Goal: Transaction & Acquisition: Purchase product/service

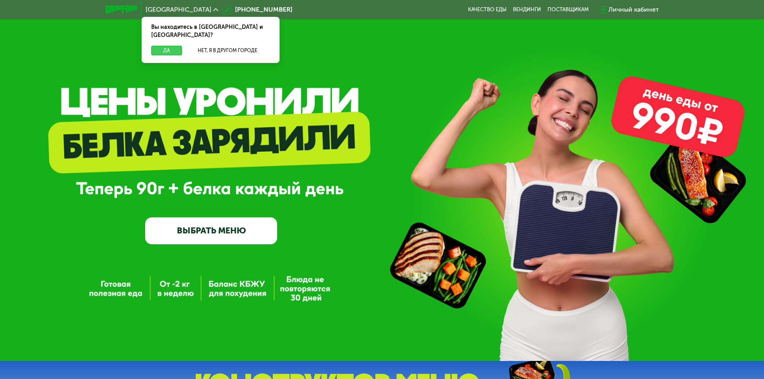
click at [166, 46] on button "Да" at bounding box center [166, 51] width 31 height 10
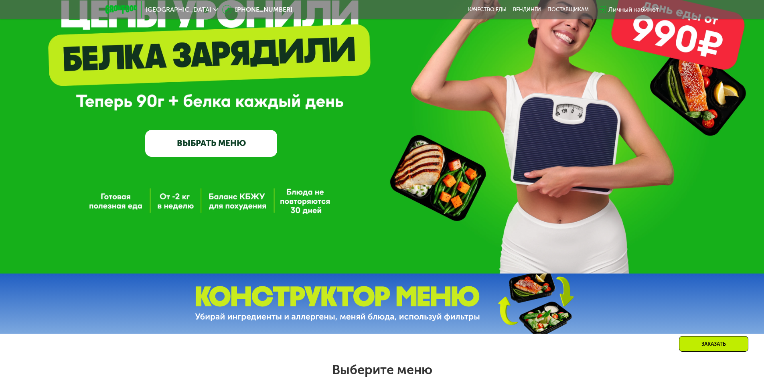
scroll to position [120, 0]
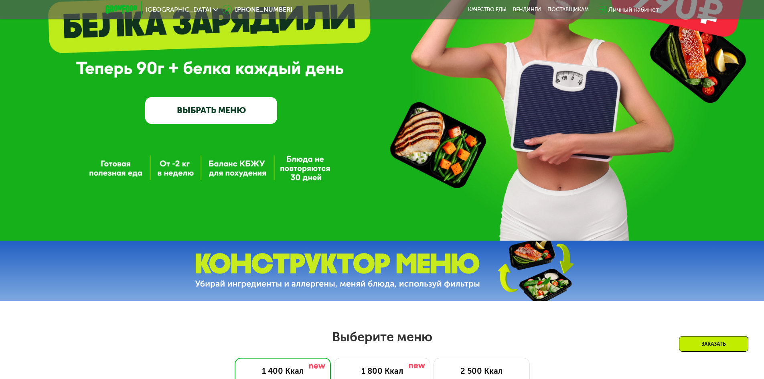
click at [254, 119] on link "ВЫБРАТЬ МЕНЮ" at bounding box center [211, 110] width 132 height 26
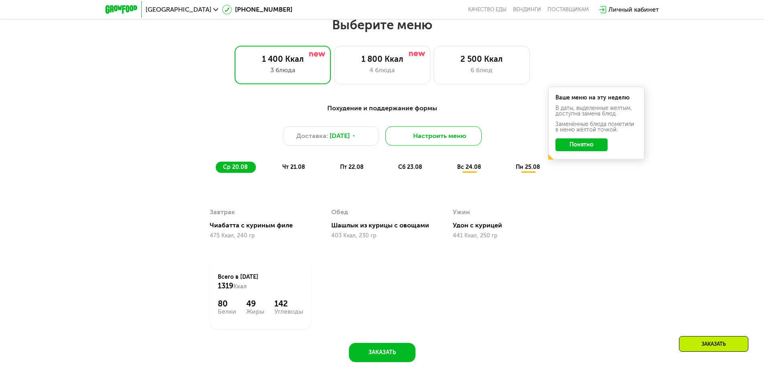
scroll to position [433, 0]
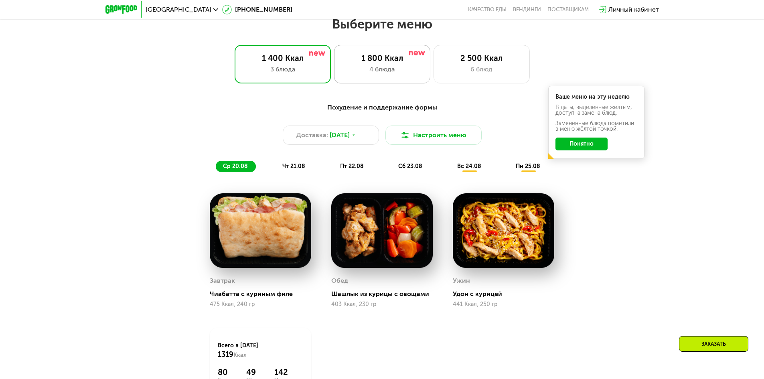
click at [396, 72] on div "4 блюда" at bounding box center [381, 70] width 79 height 10
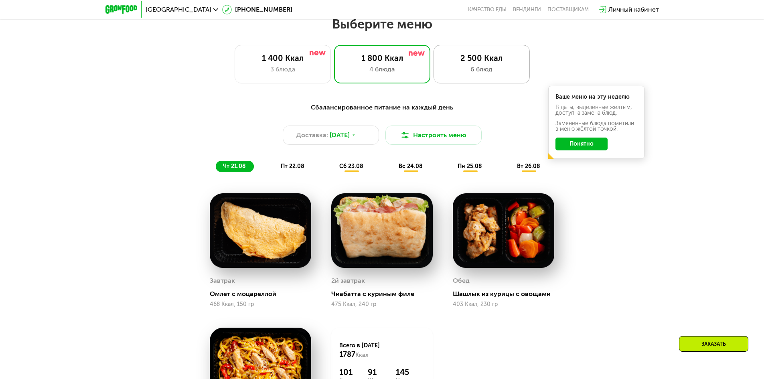
click at [494, 68] on div "6 блюд" at bounding box center [481, 70] width 79 height 10
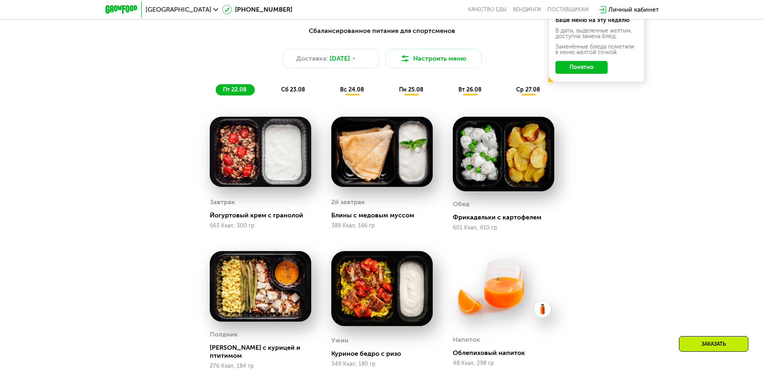
scroll to position [393, 0]
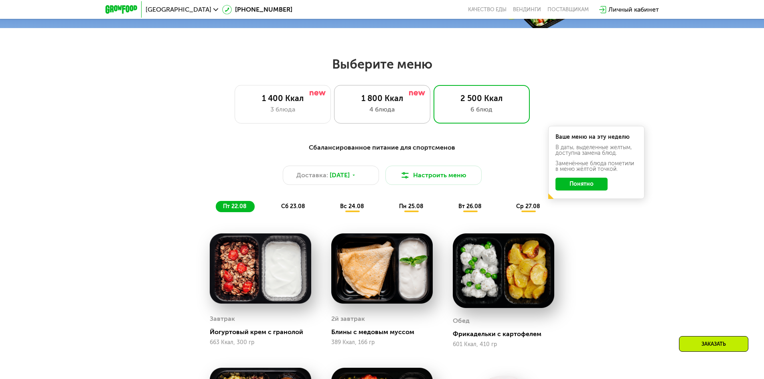
click at [408, 103] on div "1 800 Ккал" at bounding box center [381, 98] width 79 height 10
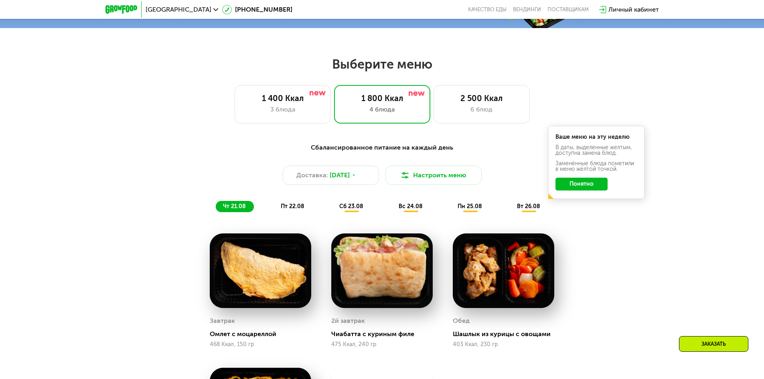
click at [295, 207] on span "пт 22.08" at bounding box center [293, 206] width 24 height 7
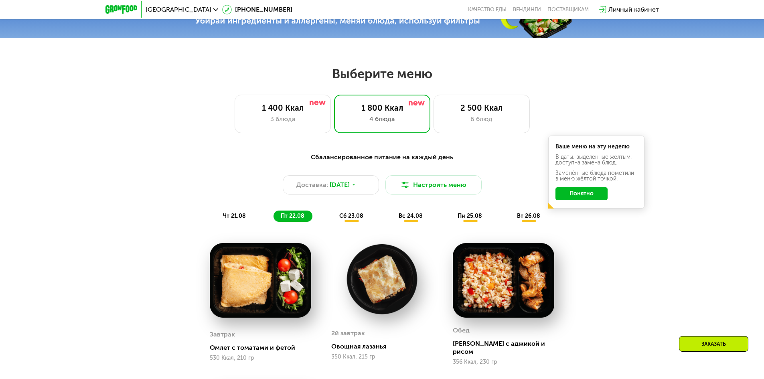
scroll to position [353, 0]
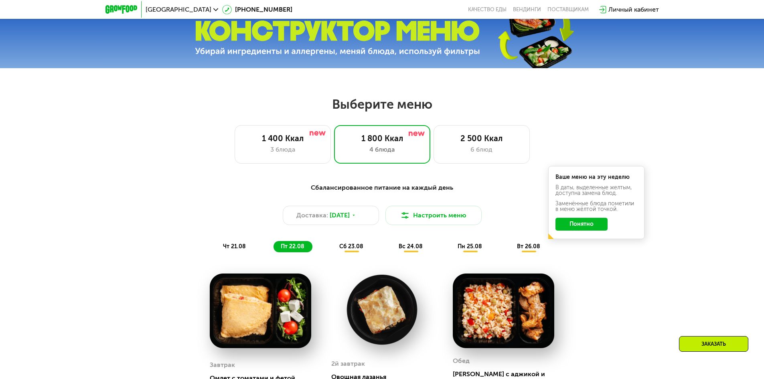
click at [356, 250] on span "сб 23.08" at bounding box center [351, 246] width 24 height 7
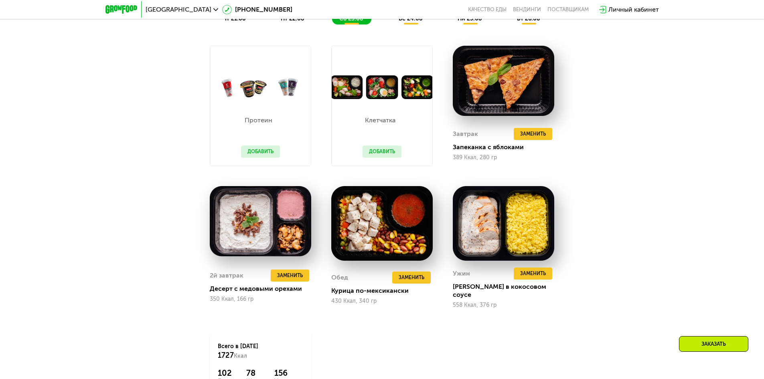
scroll to position [593, 0]
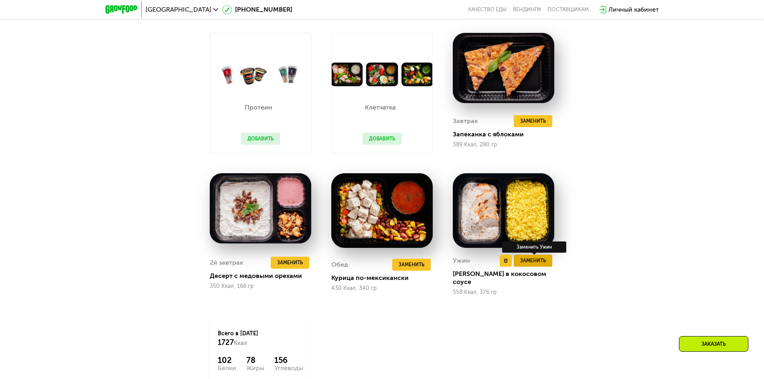
click at [536, 265] on span "Заменить" at bounding box center [533, 261] width 26 height 8
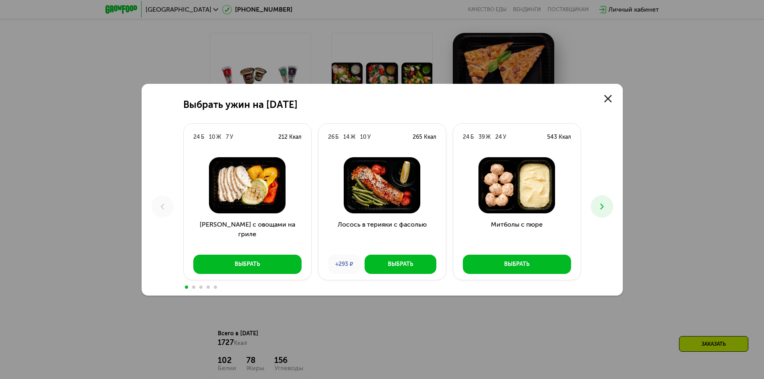
click at [598, 206] on icon at bounding box center [602, 207] width 10 height 10
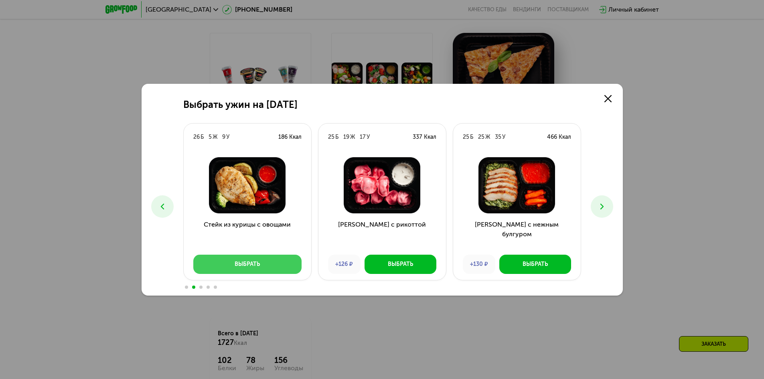
click at [288, 264] on button "Выбрать" at bounding box center [247, 264] width 108 height 19
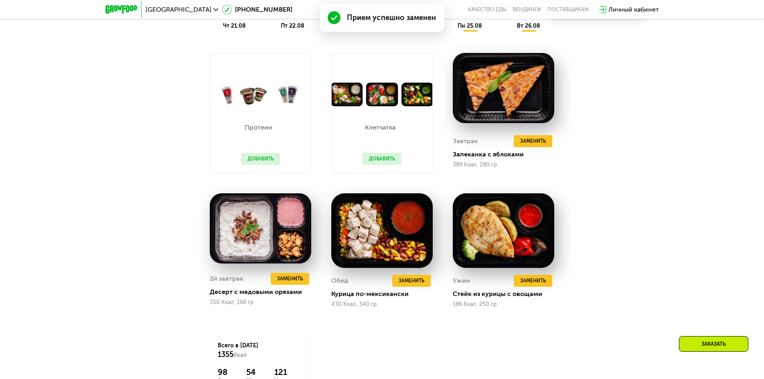
scroll to position [613, 0]
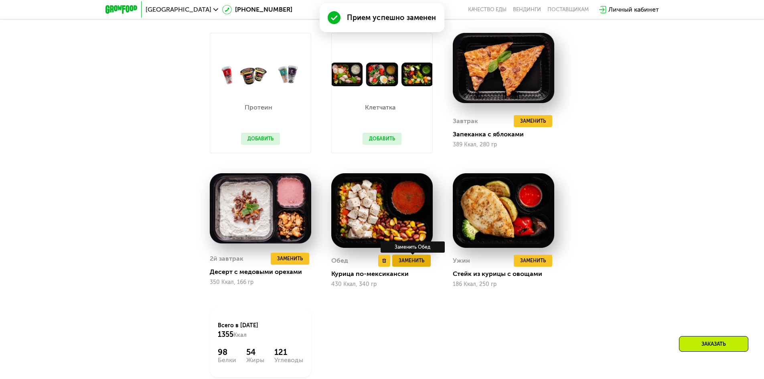
click at [413, 263] on span "Заменить" at bounding box center [411, 261] width 26 height 8
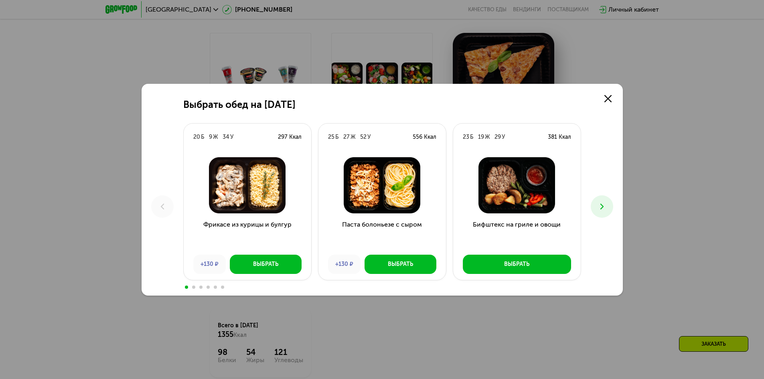
click at [606, 206] on icon at bounding box center [602, 207] width 10 height 10
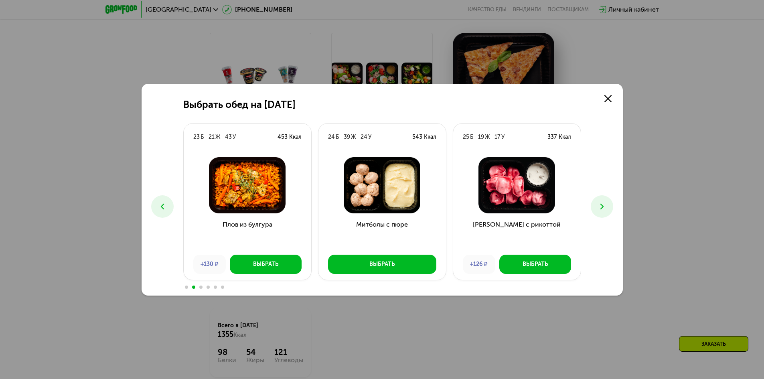
click at [606, 206] on icon at bounding box center [602, 207] width 10 height 10
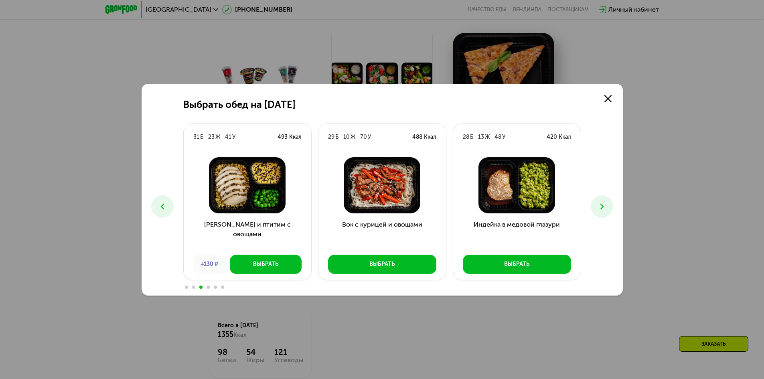
click at [164, 203] on icon at bounding box center [163, 207] width 10 height 10
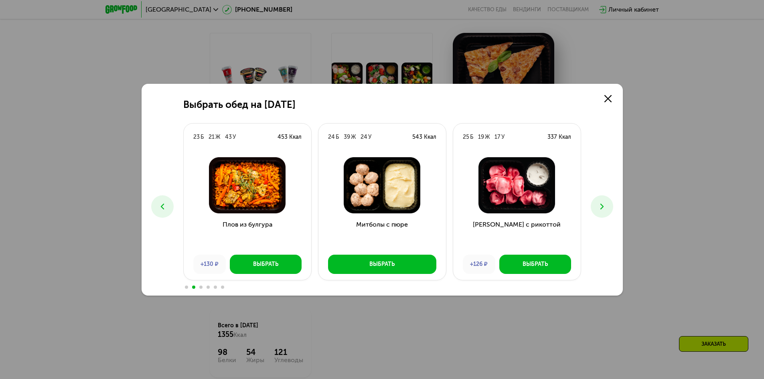
click at [609, 202] on button at bounding box center [602, 206] width 22 height 22
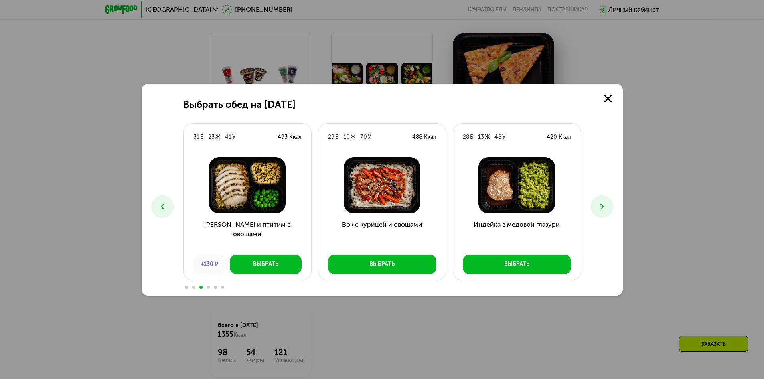
click at [609, 202] on button at bounding box center [602, 206] width 22 height 22
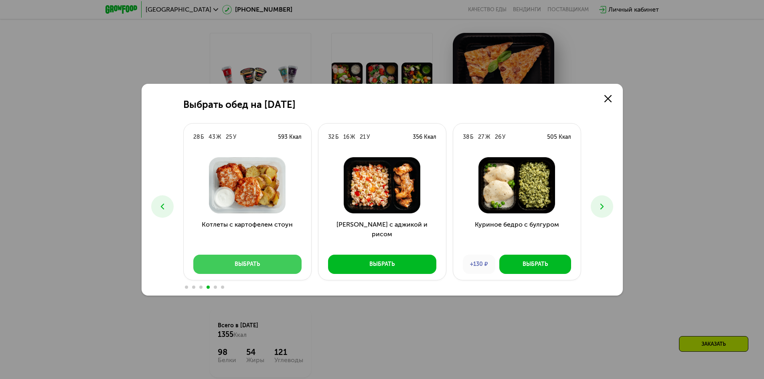
click at [270, 263] on button "Выбрать" at bounding box center [247, 264] width 108 height 19
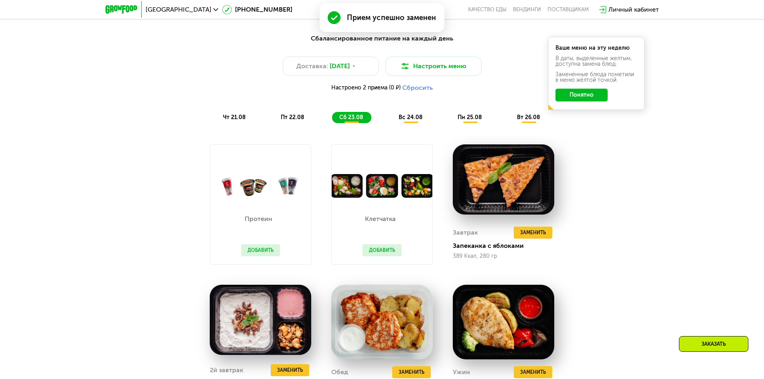
scroll to position [493, 0]
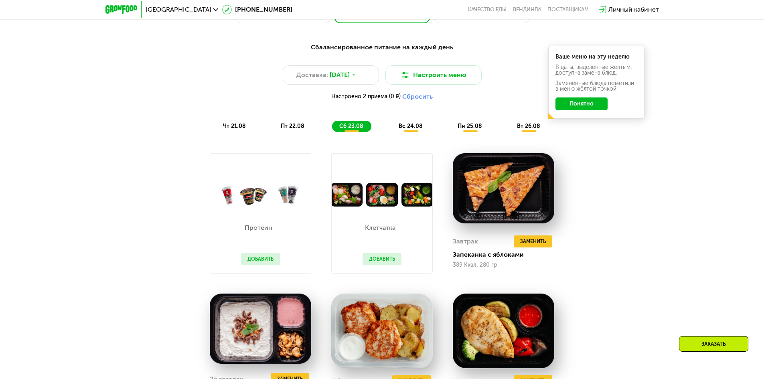
click at [398, 258] on button "Добавить" at bounding box center [381, 259] width 39 height 12
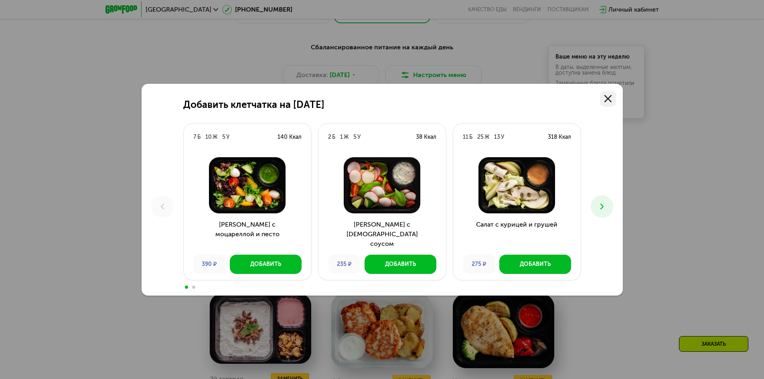
click at [606, 99] on icon at bounding box center [607, 98] width 7 height 7
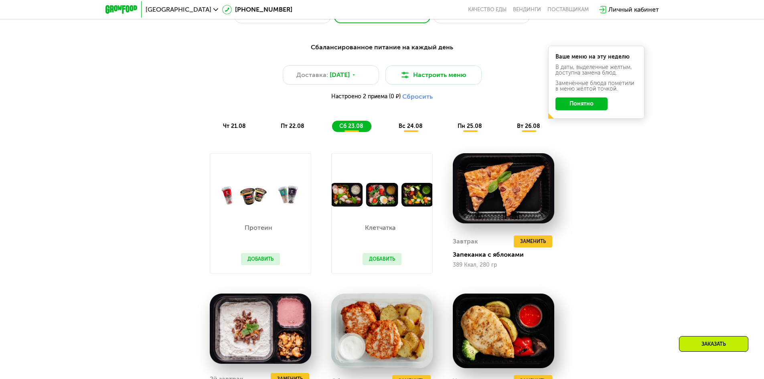
click at [405, 125] on span "вс 24.08" at bounding box center [410, 126] width 24 height 7
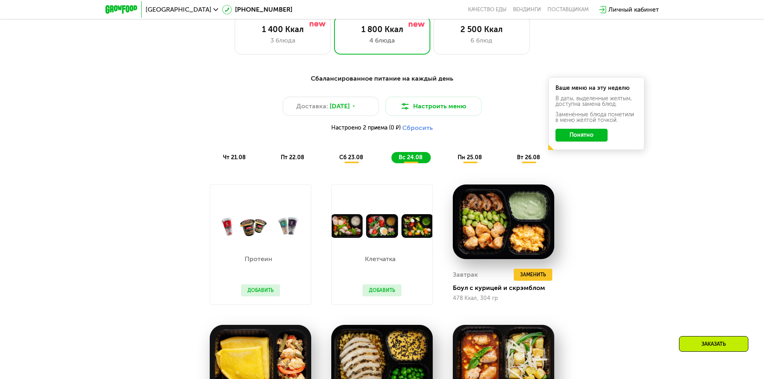
scroll to position [453, 0]
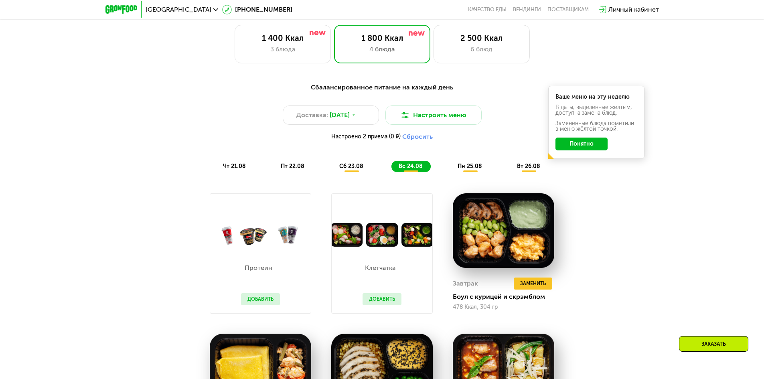
click at [481, 167] on span "пн 25.08" at bounding box center [469, 166] width 24 height 7
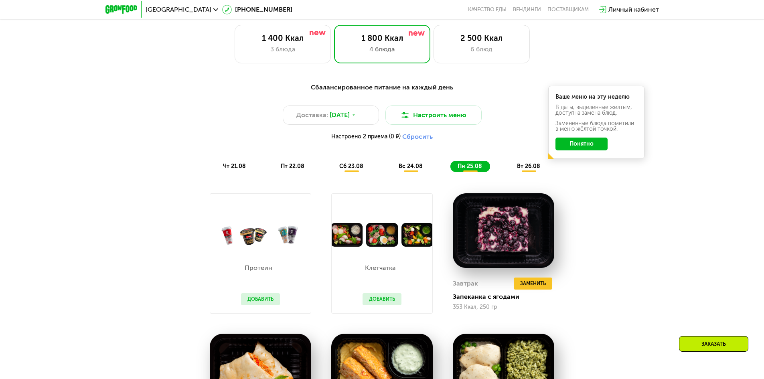
click at [525, 167] on span "вт 26.08" at bounding box center [528, 166] width 23 height 7
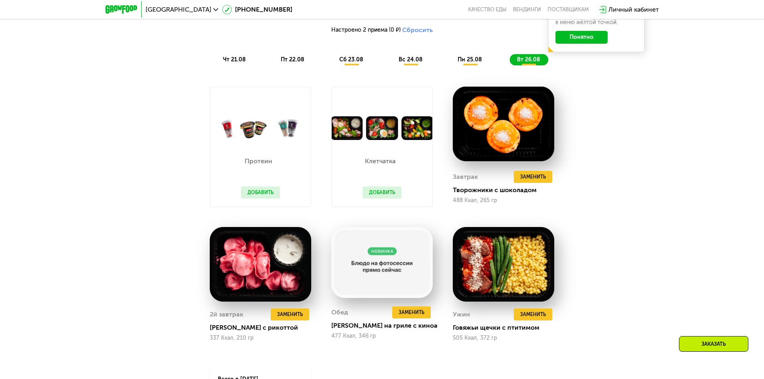
scroll to position [573, 0]
